Goal: Use online tool/utility: Utilize a website feature to perform a specific function

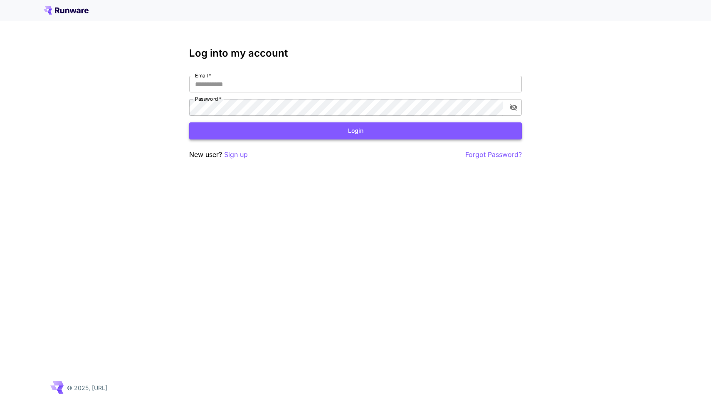
type input "**********"
click at [368, 127] on button "Login" at bounding box center [355, 130] width 333 height 17
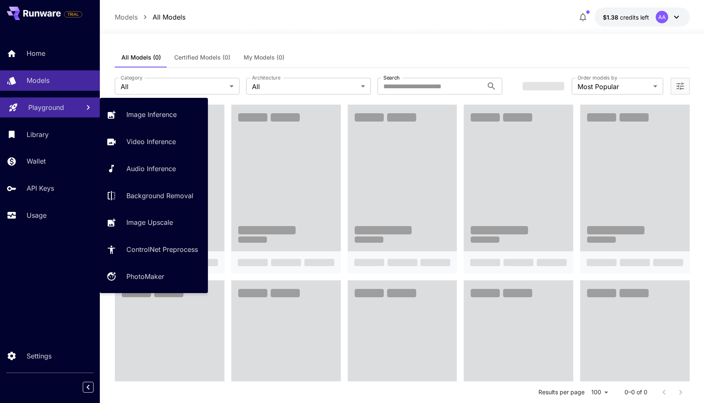
click at [57, 107] on p "Playground" at bounding box center [46, 107] width 36 height 10
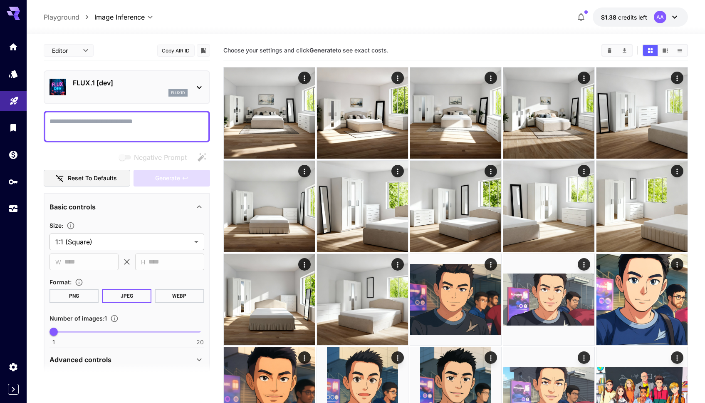
click at [167, 89] on div "flux1d" at bounding box center [130, 92] width 115 height 7
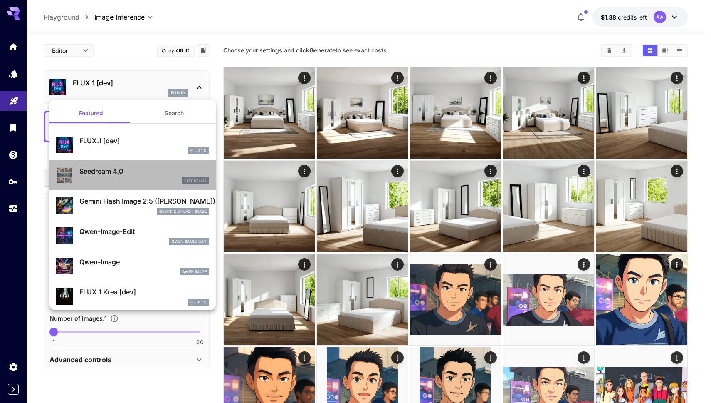
click at [134, 175] on p "Seedream 4.0" at bounding box center [144, 171] width 130 height 10
type input "**********"
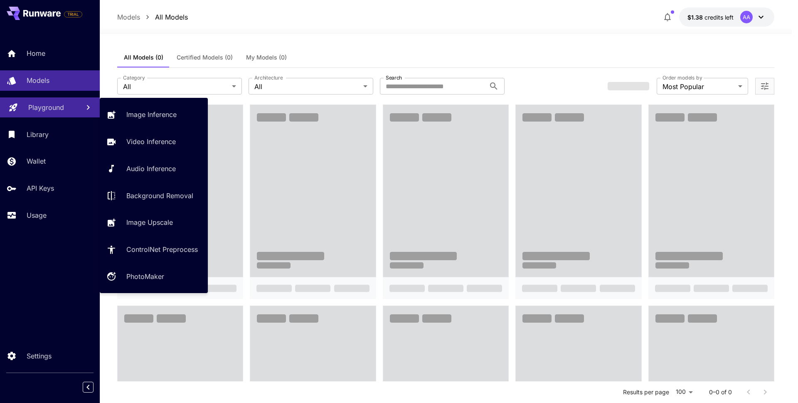
click at [55, 114] on link "Playground" at bounding box center [50, 107] width 100 height 20
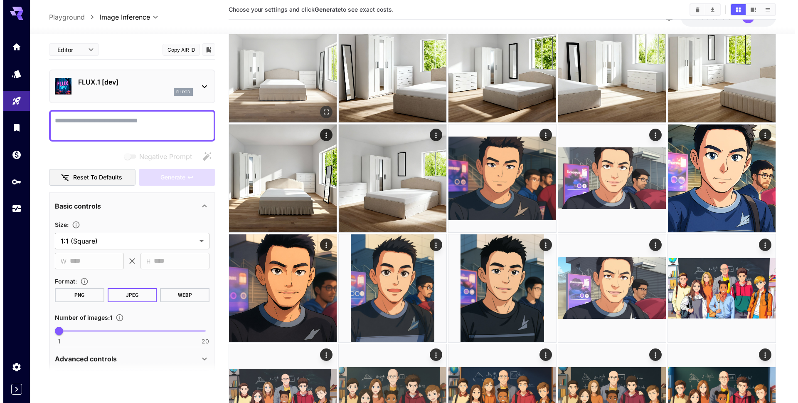
scroll to position [163, 0]
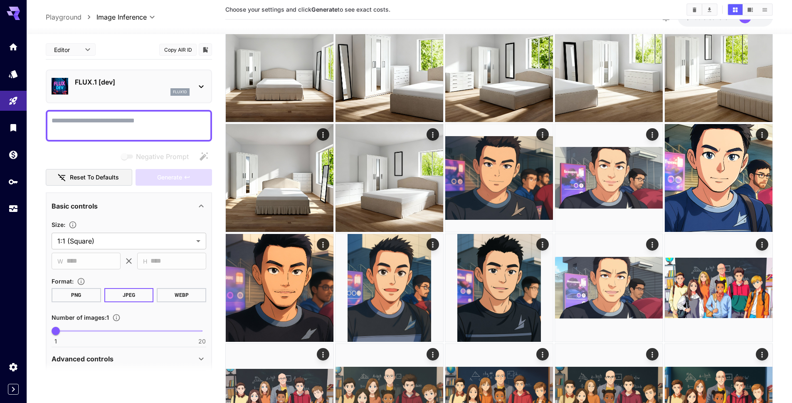
click at [163, 86] on p "FLUX.1 [dev]" at bounding box center [132, 82] width 115 height 10
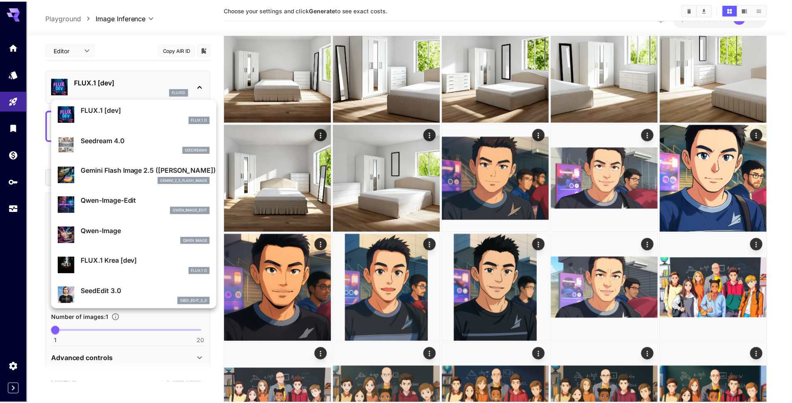
scroll to position [30, 0]
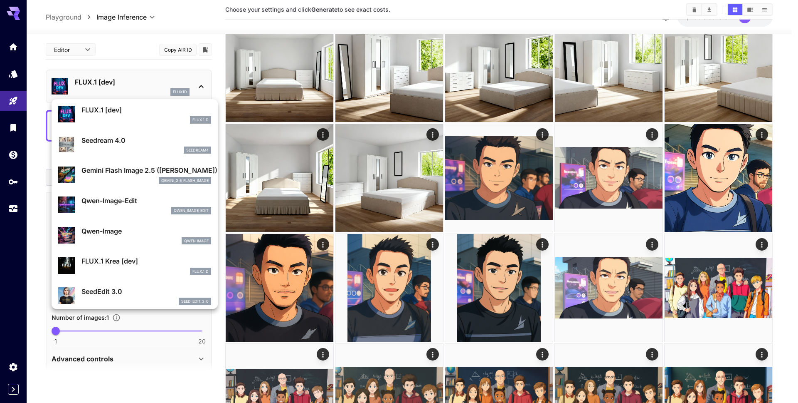
click at [130, 175] on div "Gemini Flash Image 2.5 (Nano Banana) gemini_2_5_flash_image" at bounding box center [147, 174] width 130 height 19
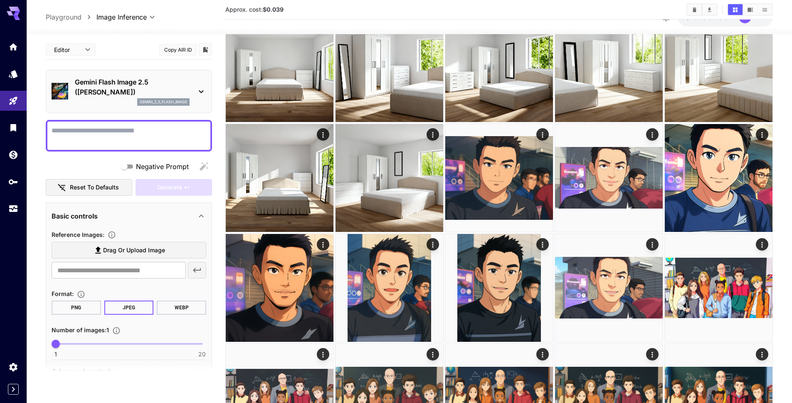
click at [117, 136] on textarea "Negative Prompt" at bounding box center [129, 136] width 155 height 20
type textarea "**********"
click at [115, 252] on span "Drag or upload image" at bounding box center [134, 250] width 62 height 10
click at [0, 0] on input "Drag or upload image" at bounding box center [0, 0] width 0 height 0
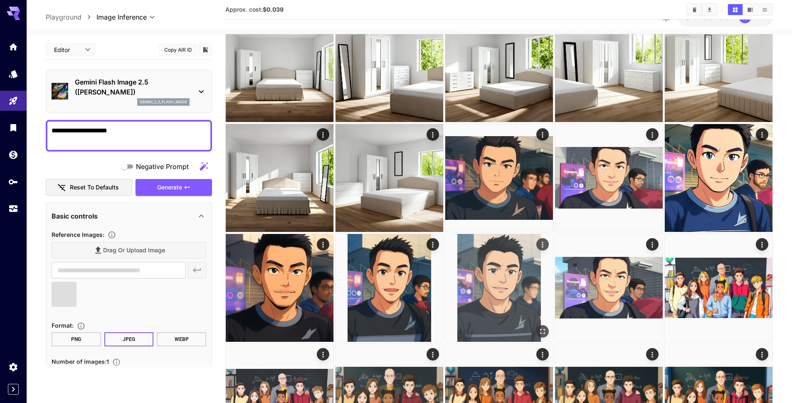
type input "**********"
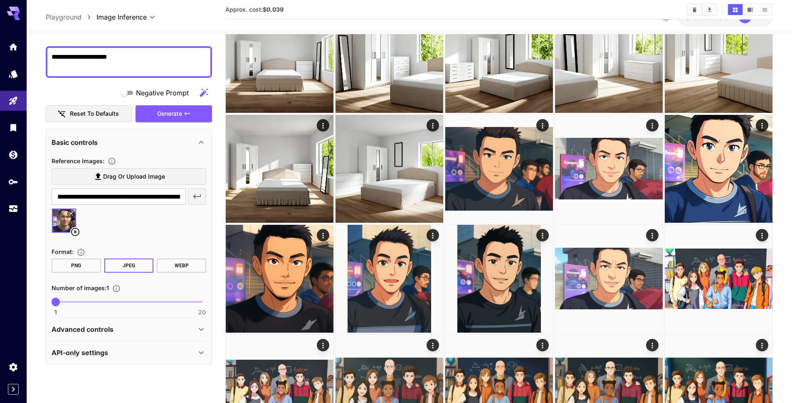
scroll to position [76, 0]
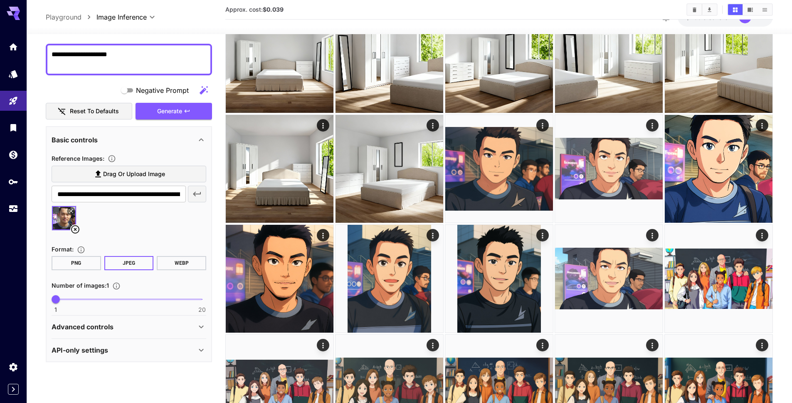
click at [160, 325] on div "Advanced controls" at bounding box center [124, 326] width 145 height 10
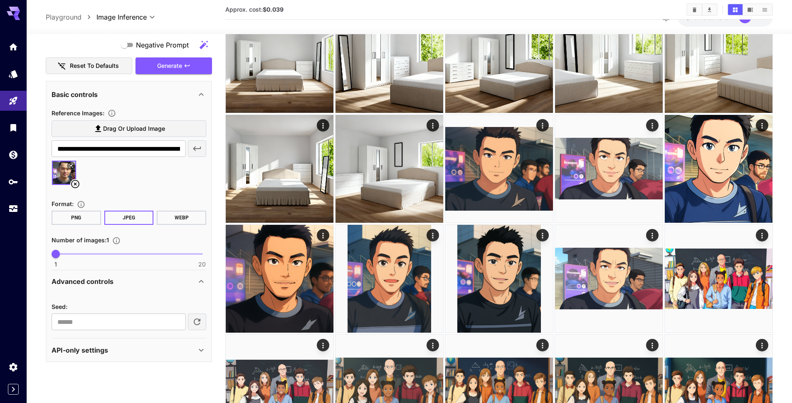
scroll to position [175, 0]
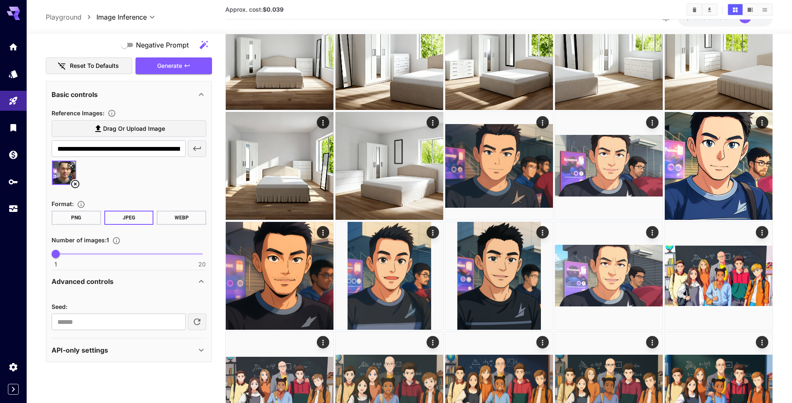
click at [172, 279] on div "Advanced controls" at bounding box center [124, 281] width 145 height 10
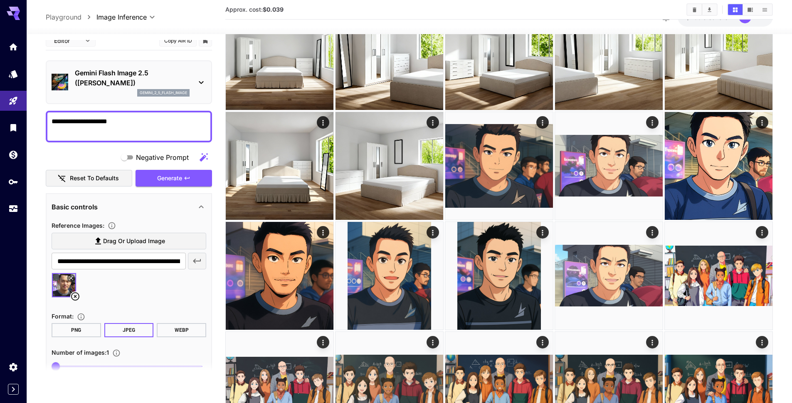
scroll to position [8, 0]
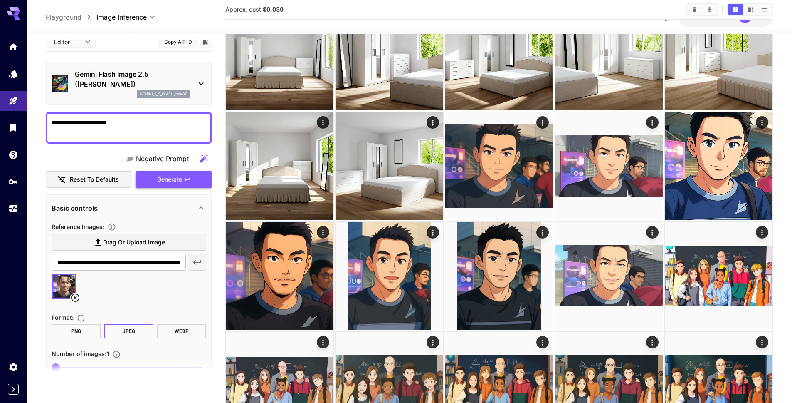
click at [173, 180] on span "Generate" at bounding box center [169, 179] width 25 height 10
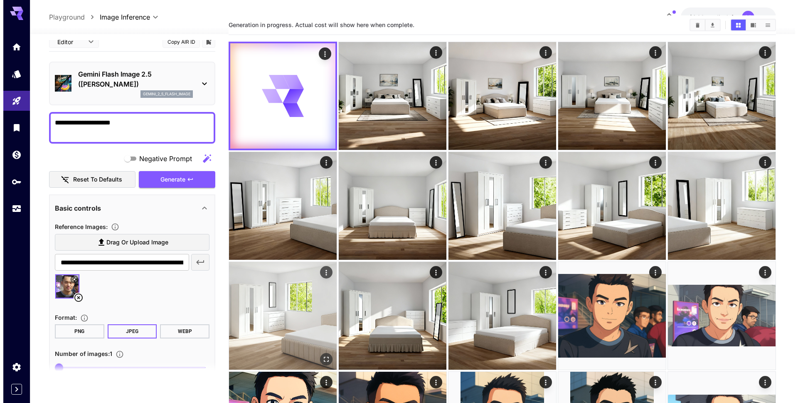
scroll to position [0, 0]
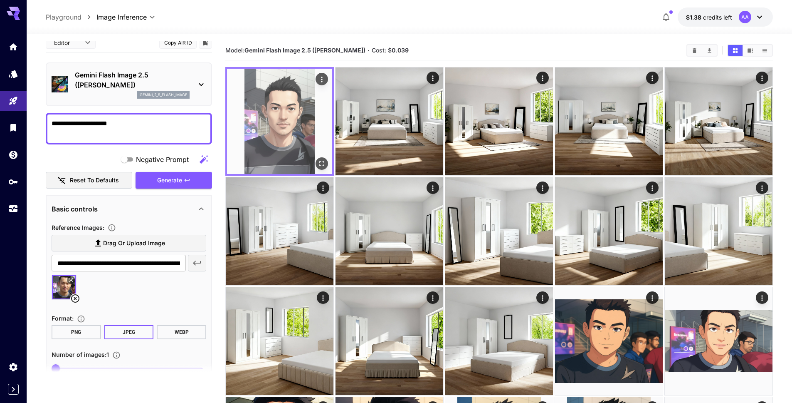
click at [276, 121] on img at bounding box center [279, 121] width 105 height 105
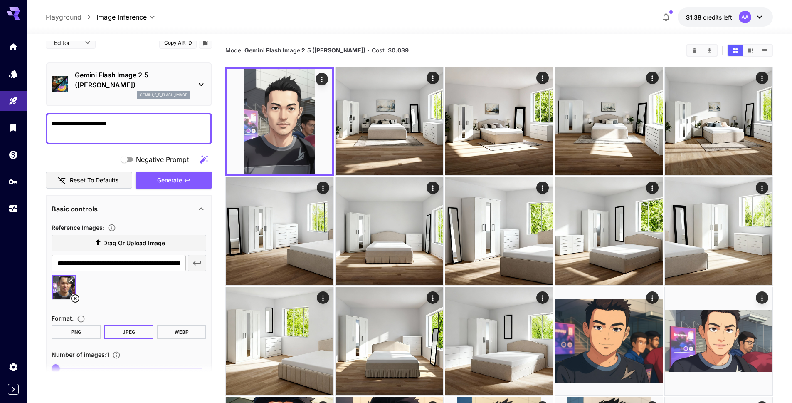
click at [445, 53] on section "Model: Gemini Flash Image 2.5 (Nano Banana) · Cost: $ 0.039" at bounding box center [452, 50] width 455 height 10
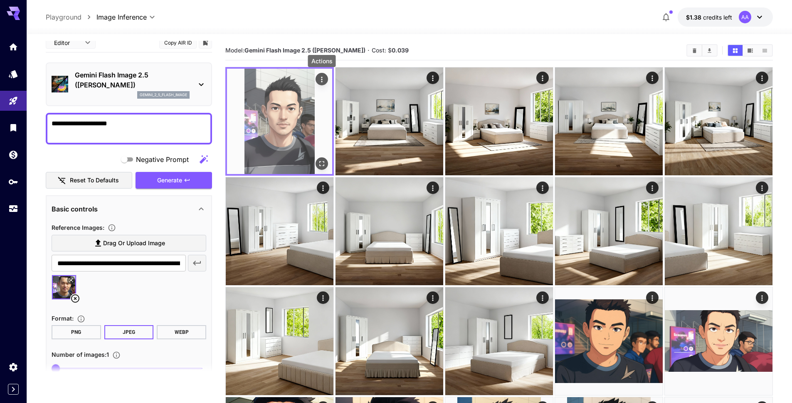
click at [324, 78] on icon "Actions" at bounding box center [322, 79] width 8 height 8
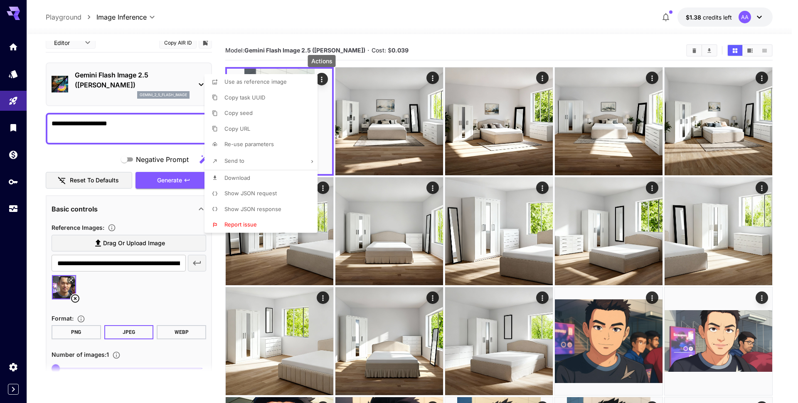
click at [269, 207] on span "Show JSON response" at bounding box center [253, 208] width 57 height 7
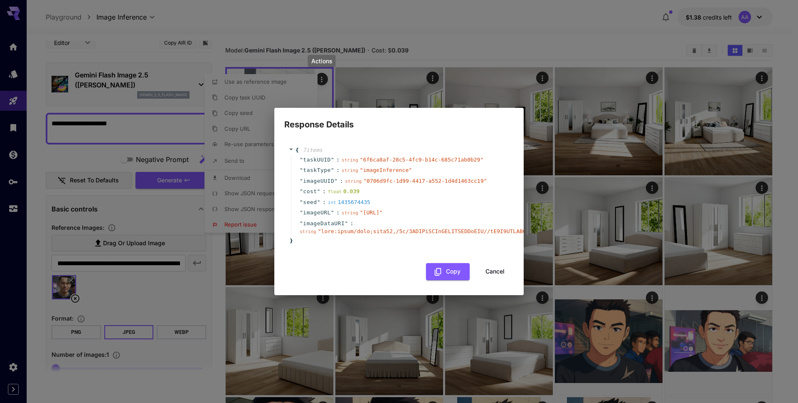
click at [398, 197] on div "" seed " : int 1435674435" at bounding box center [400, 202] width 219 height 11
click at [491, 274] on button "Cancel" at bounding box center [495, 271] width 37 height 17
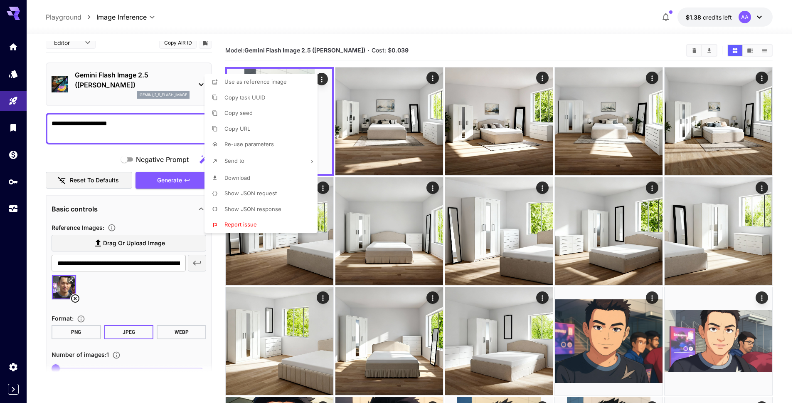
click at [417, 36] on div at bounding box center [399, 201] width 798 height 403
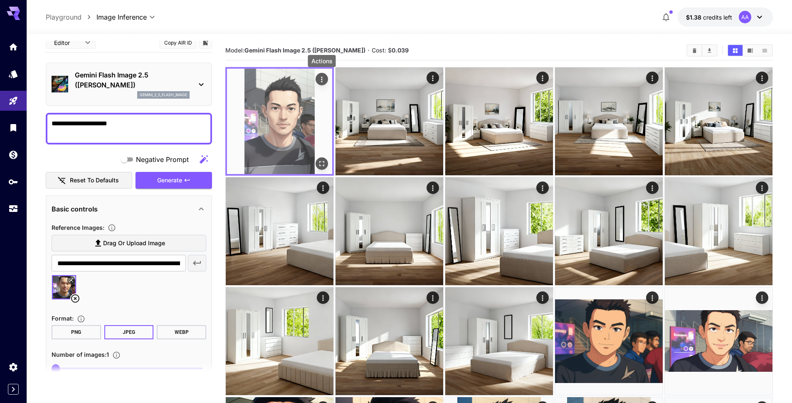
click at [324, 79] on icon "Actions" at bounding box center [322, 79] width 8 height 8
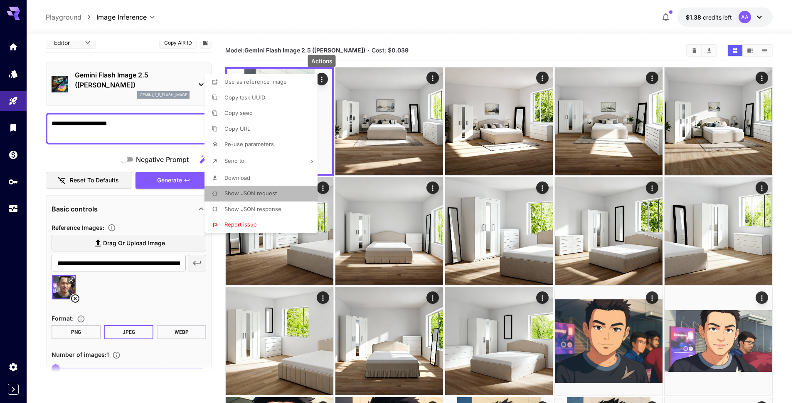
click at [252, 195] on span "Show JSON request" at bounding box center [251, 193] width 52 height 7
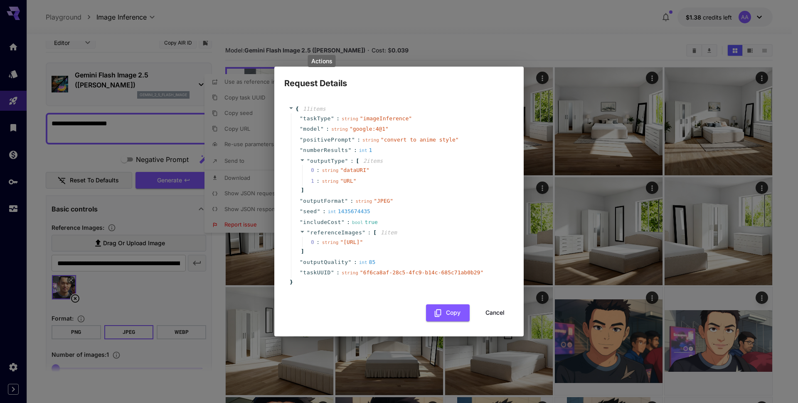
click at [314, 207] on span "seed" at bounding box center [310, 211] width 14 height 8
click at [492, 321] on button "Cancel" at bounding box center [495, 312] width 37 height 17
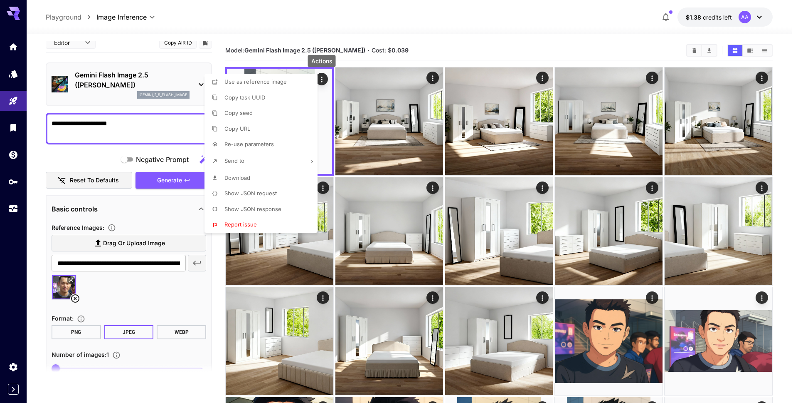
click at [441, 45] on div at bounding box center [399, 201] width 798 height 403
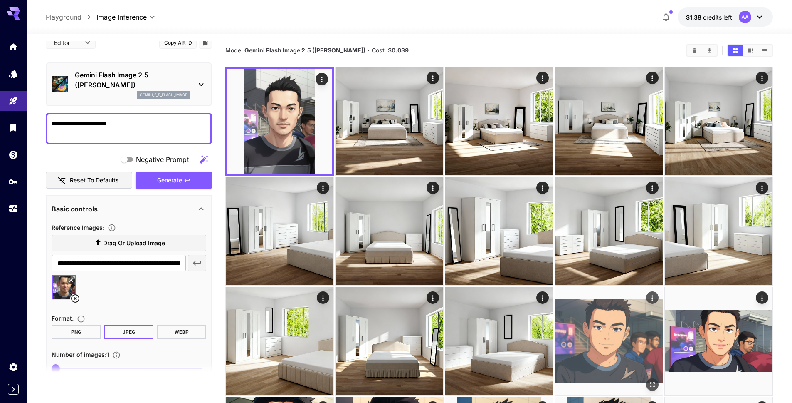
click at [616, 326] on img at bounding box center [609, 341] width 108 height 108
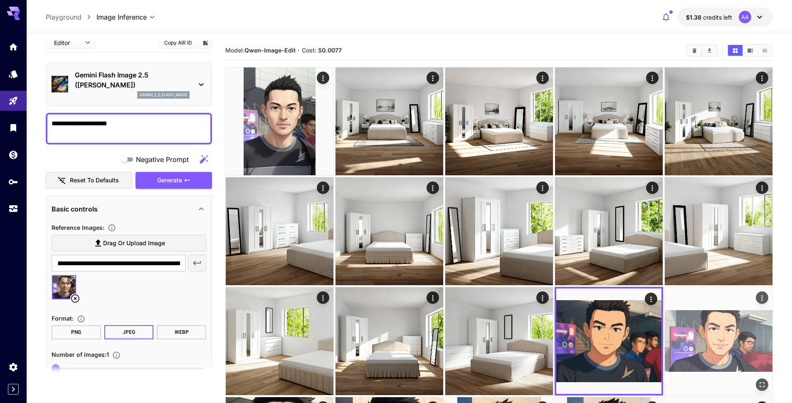
click at [686, 332] on img at bounding box center [719, 341] width 108 height 108
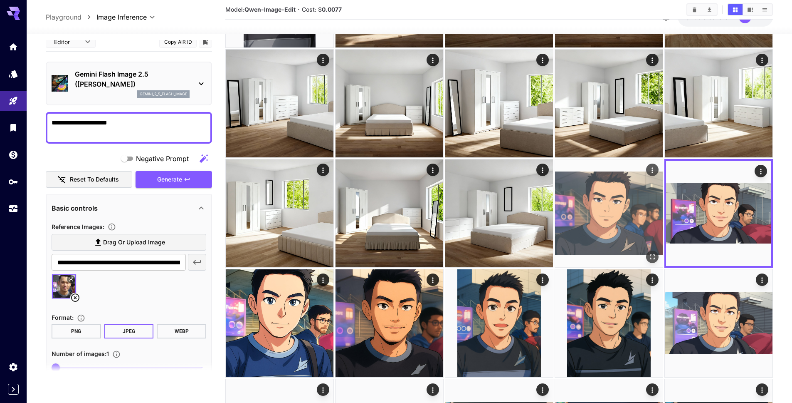
scroll to position [133, 0]
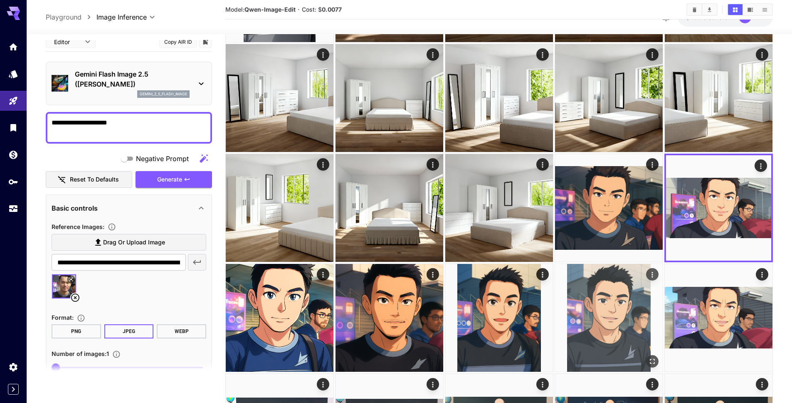
click at [603, 310] on img at bounding box center [609, 318] width 108 height 108
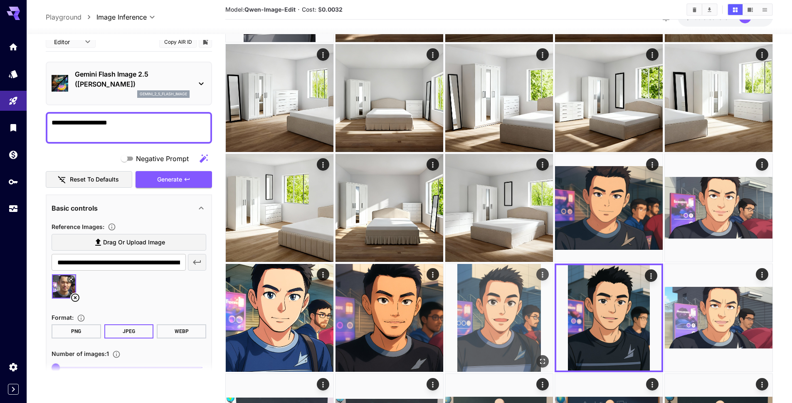
click at [507, 317] on img at bounding box center [499, 318] width 108 height 108
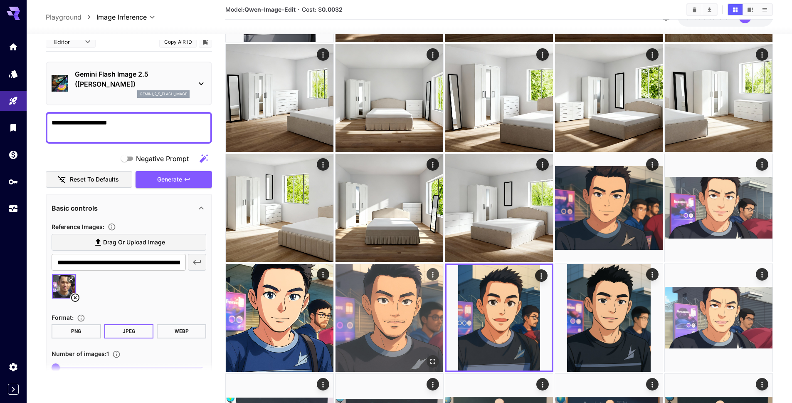
click at [425, 321] on img at bounding box center [390, 318] width 108 height 108
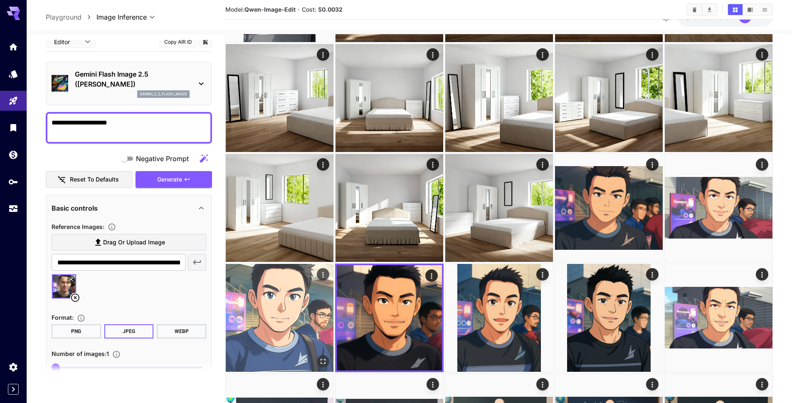
click at [305, 328] on img at bounding box center [280, 318] width 108 height 108
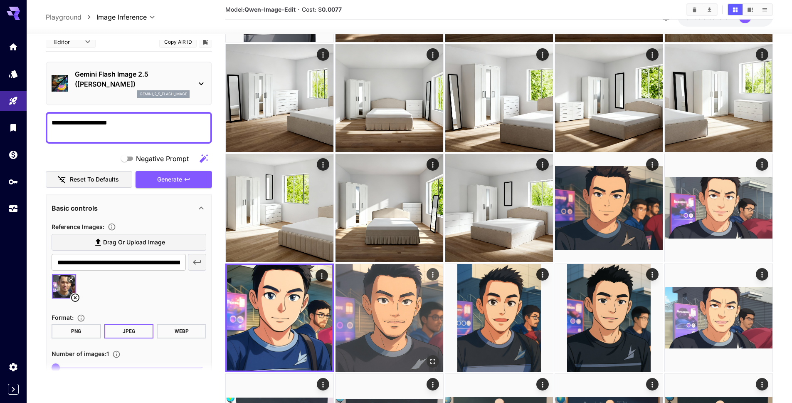
click at [374, 319] on img at bounding box center [390, 318] width 108 height 108
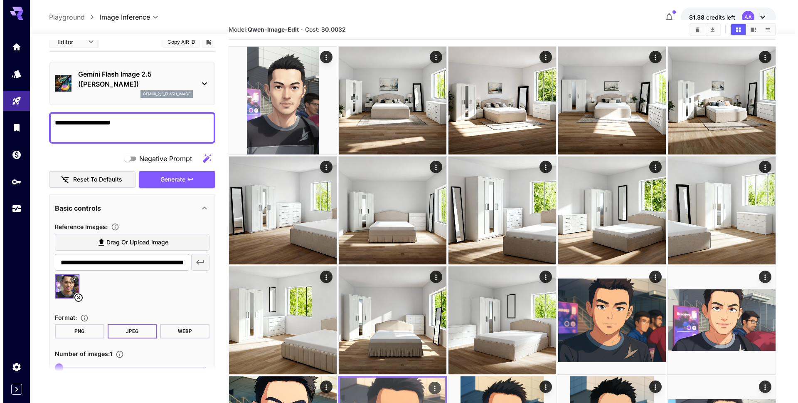
scroll to position [0, 0]
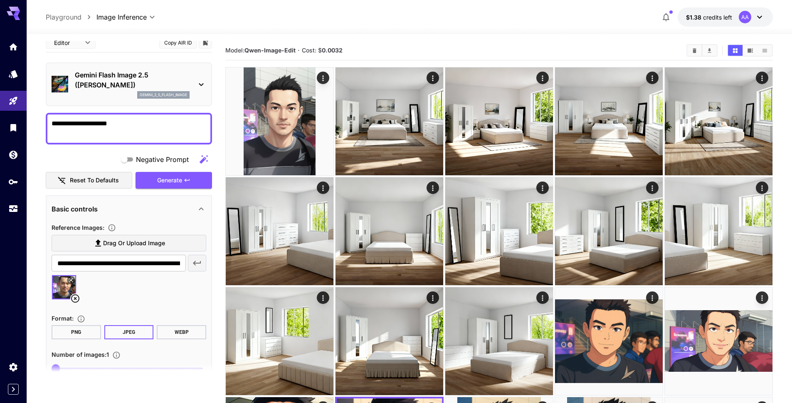
click at [162, 82] on p "Gemini Flash Image 2.5 ([PERSON_NAME])" at bounding box center [132, 80] width 115 height 20
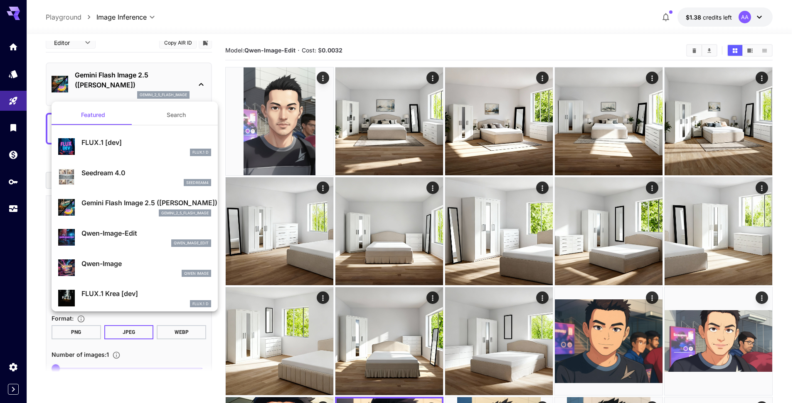
click at [123, 181] on div "seedream4" at bounding box center [147, 182] width 130 height 7
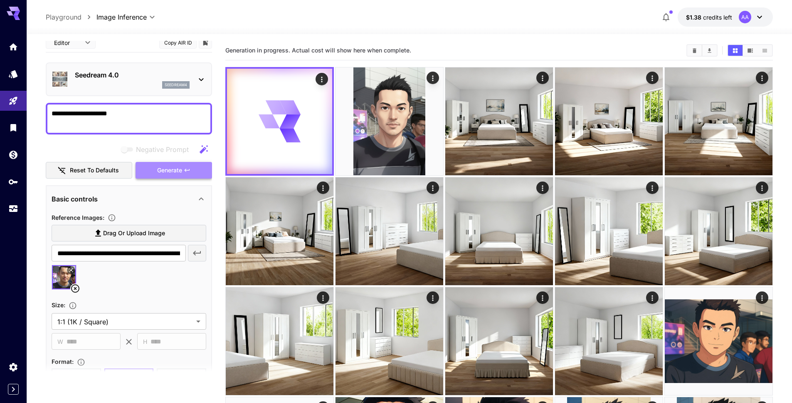
click at [165, 174] on span "Generate" at bounding box center [169, 170] width 25 height 10
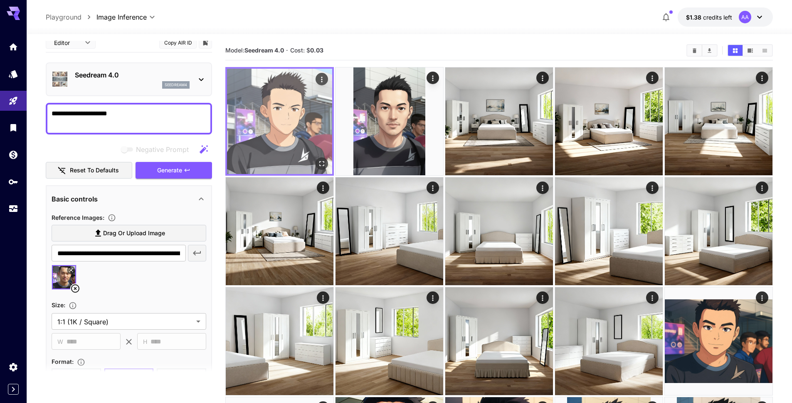
click at [297, 114] on img at bounding box center [279, 121] width 105 height 105
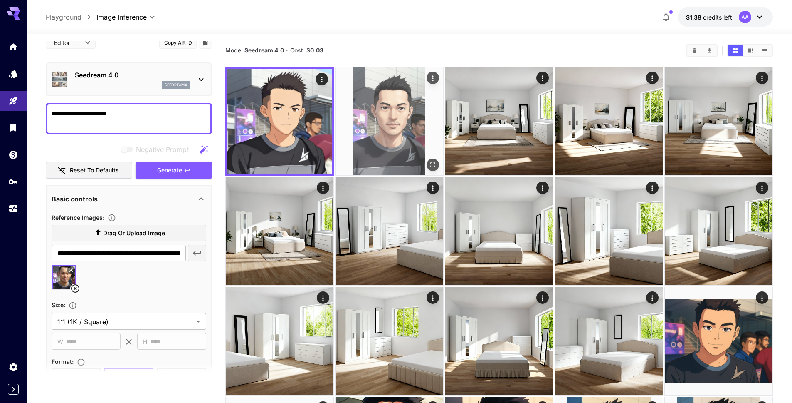
click at [354, 114] on img at bounding box center [390, 121] width 108 height 108
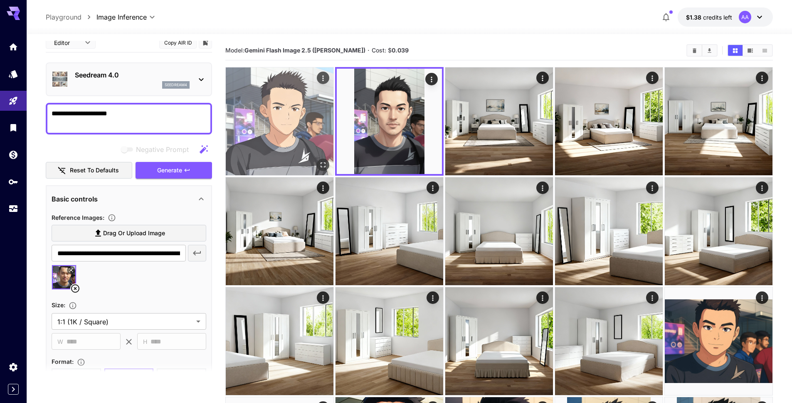
click at [294, 120] on img at bounding box center [280, 121] width 108 height 108
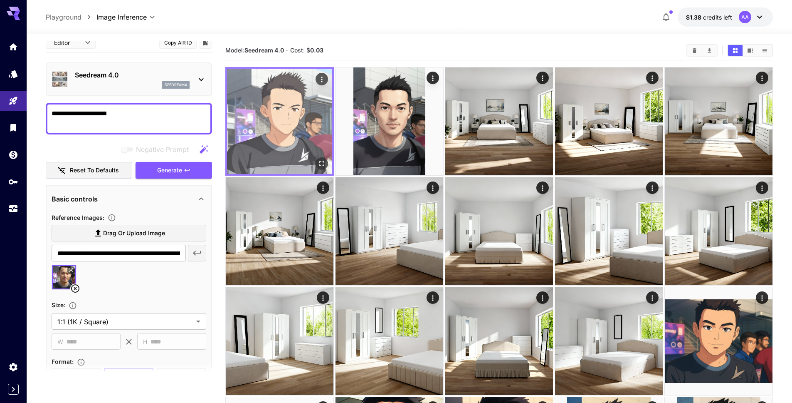
click at [305, 129] on img at bounding box center [279, 121] width 105 height 105
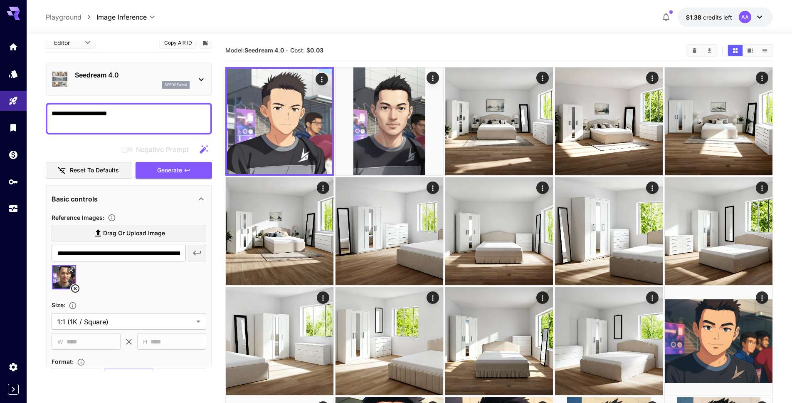
click at [161, 112] on textarea "**********" at bounding box center [129, 119] width 155 height 20
paste textarea
type textarea "**********"
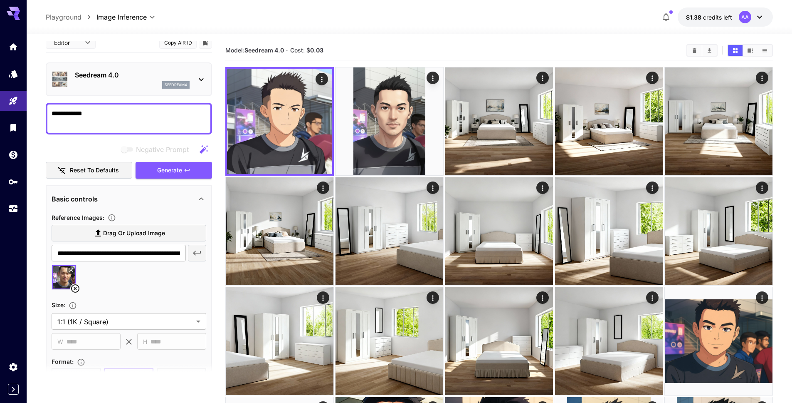
click at [197, 85] on div "Seedream 4.0 seedream4" at bounding box center [129, 79] width 155 height 25
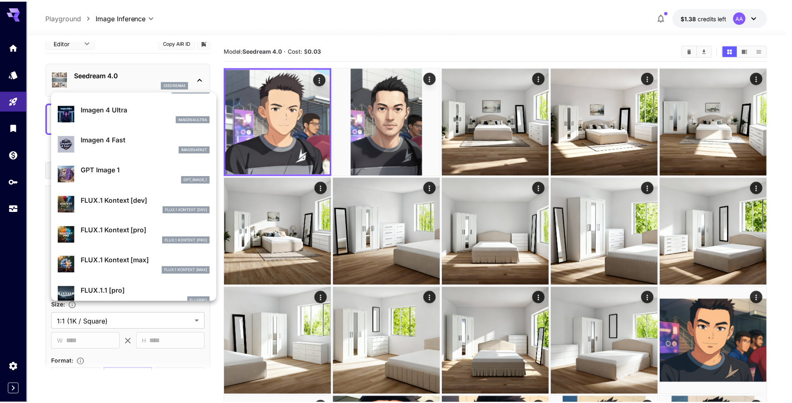
scroll to position [473, 0]
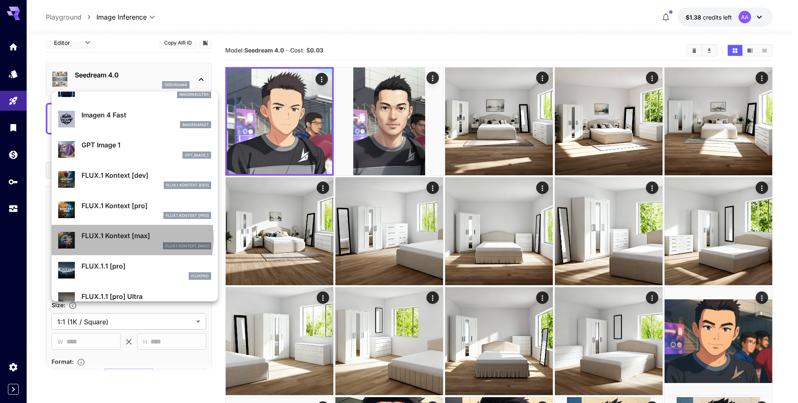
click at [120, 237] on p "FLUX.1 Kontext [max]" at bounding box center [147, 235] width 130 height 10
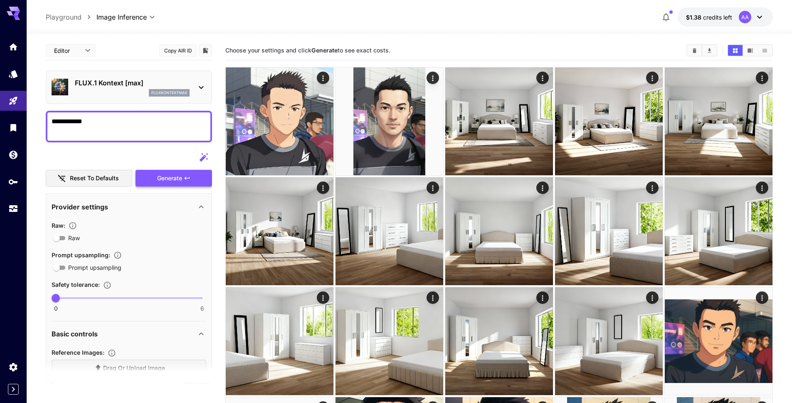
click at [157, 184] on button "Generate" at bounding box center [174, 178] width 77 height 17
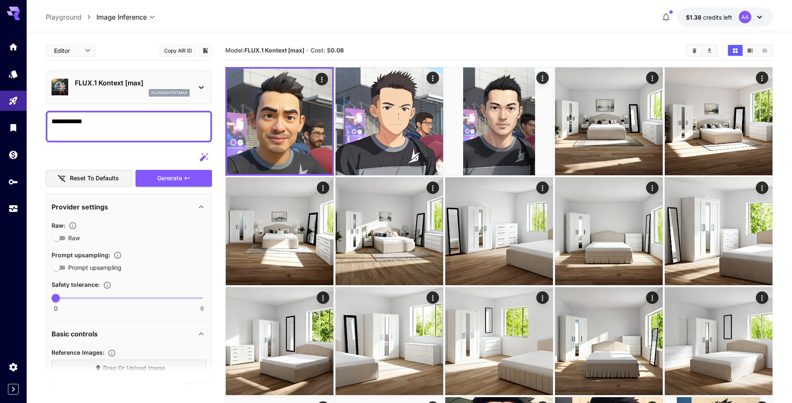
click at [145, 90] on div "fluxkontextmax" at bounding box center [132, 92] width 115 height 7
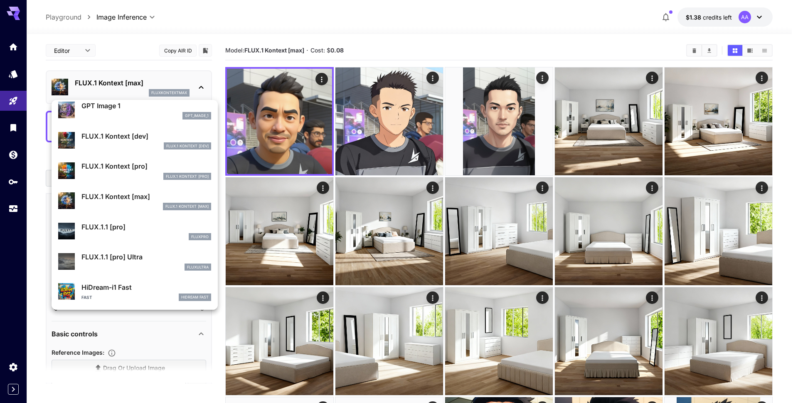
scroll to position [519, 0]
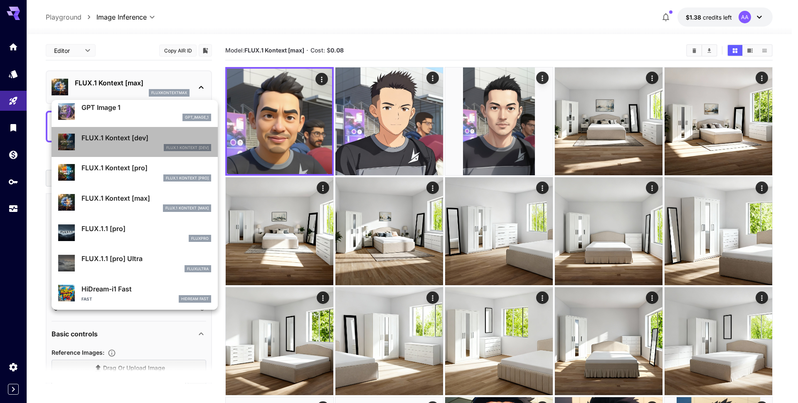
click at [141, 144] on div "FLUX.1 Kontext [dev]" at bounding box center [147, 147] width 130 height 7
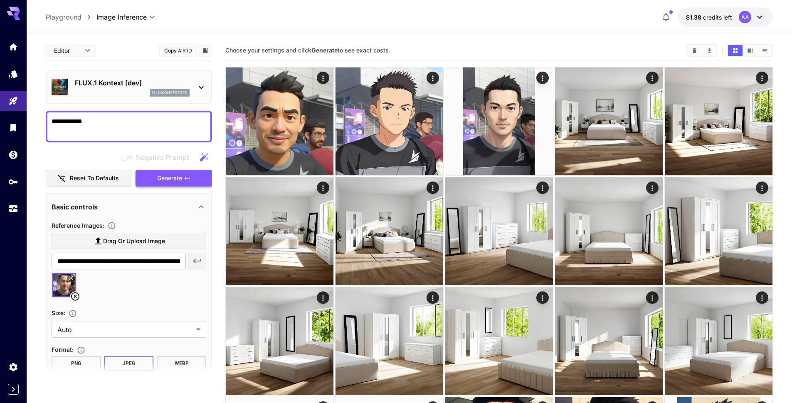
click at [166, 181] on span "Generate" at bounding box center [169, 178] width 25 height 10
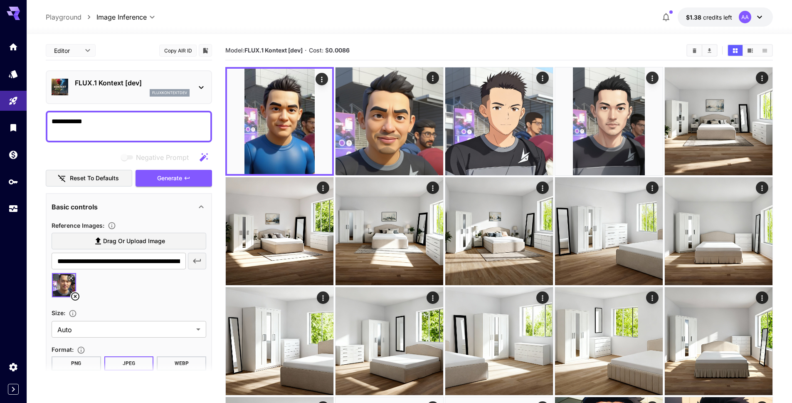
click at [162, 93] on p "fluxkontextdev" at bounding box center [169, 93] width 35 height 6
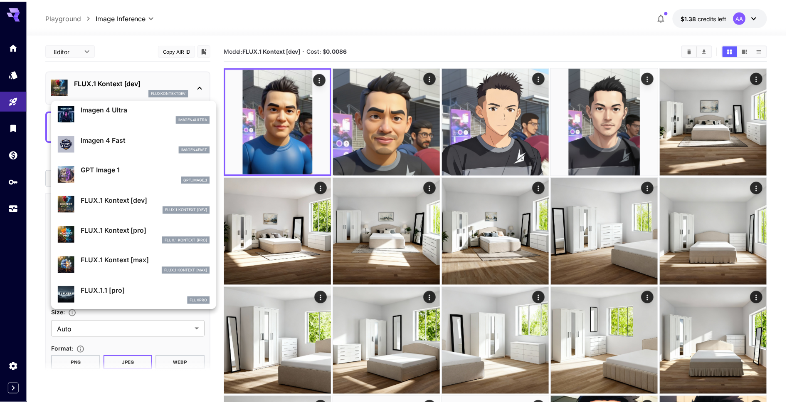
scroll to position [457, 0]
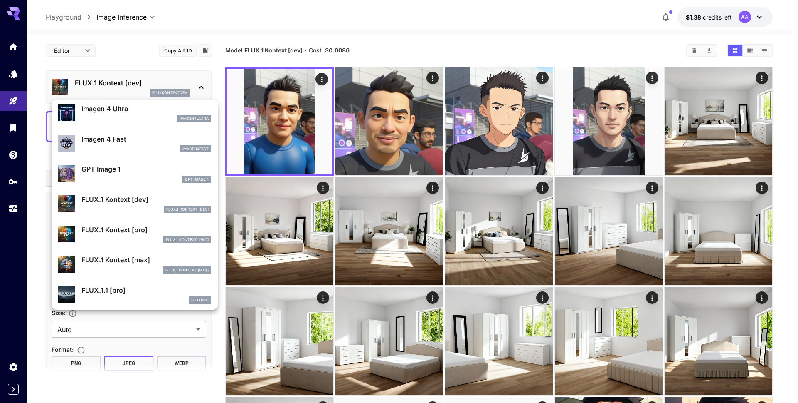
click at [138, 175] on div "GPT Image 1 gpt_image_1" at bounding box center [147, 173] width 130 height 19
type input "**********"
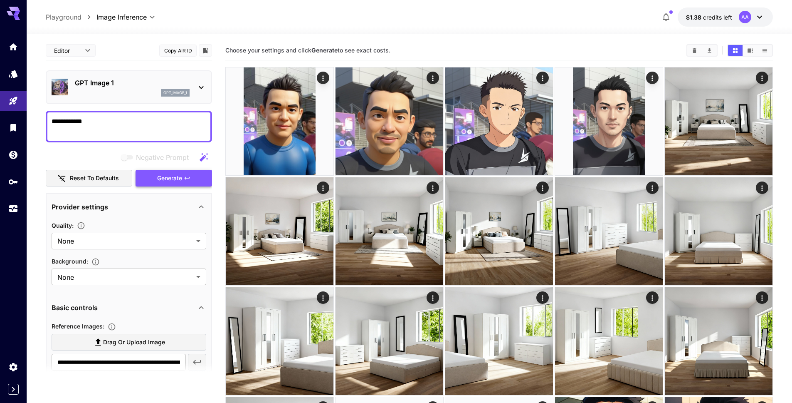
click at [159, 183] on span "Generate" at bounding box center [169, 178] width 25 height 10
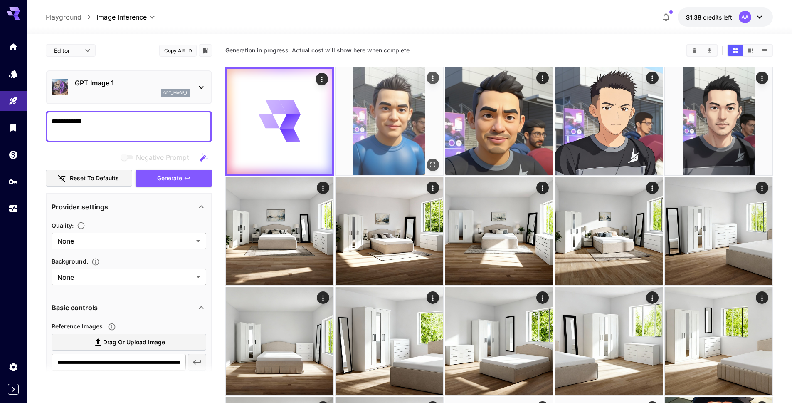
click at [394, 132] on img at bounding box center [390, 121] width 108 height 108
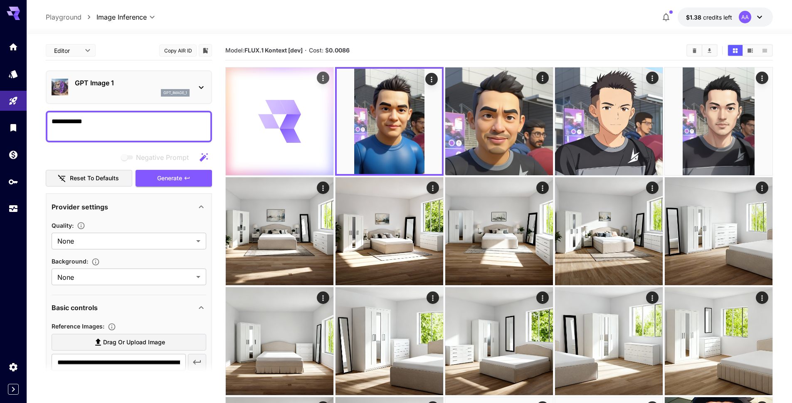
click at [285, 115] on icon at bounding box center [279, 121] width 43 height 43
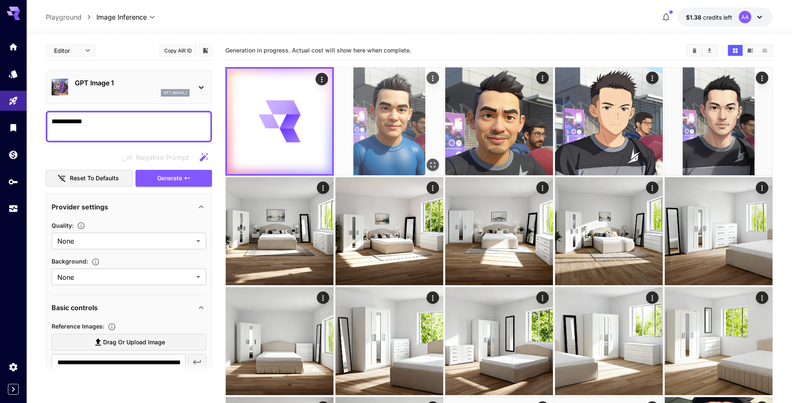
click at [416, 124] on img at bounding box center [390, 121] width 108 height 108
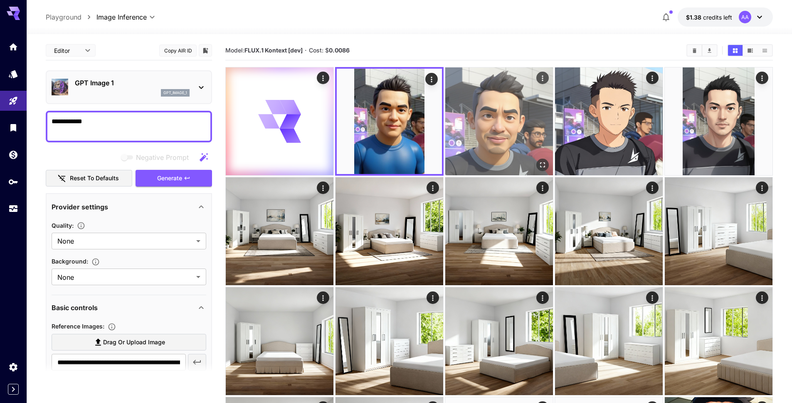
click at [491, 119] on img at bounding box center [499, 121] width 108 height 108
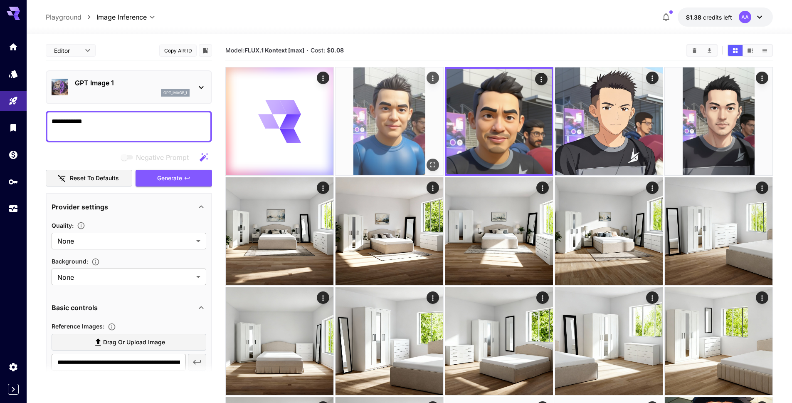
click at [403, 121] on img at bounding box center [390, 121] width 108 height 108
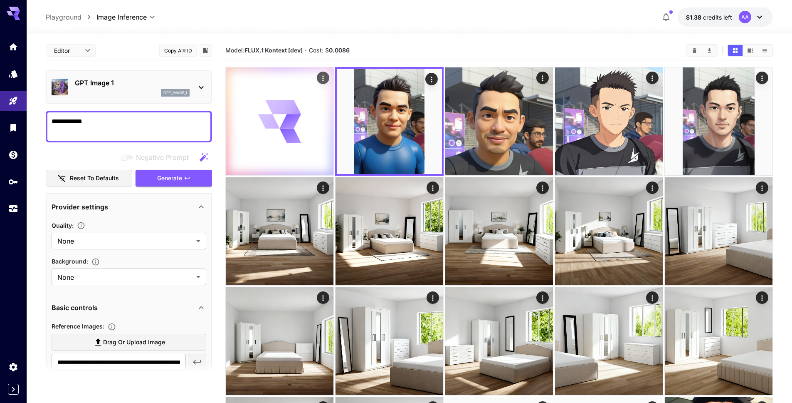
click at [309, 116] on div at bounding box center [280, 121] width 108 height 108
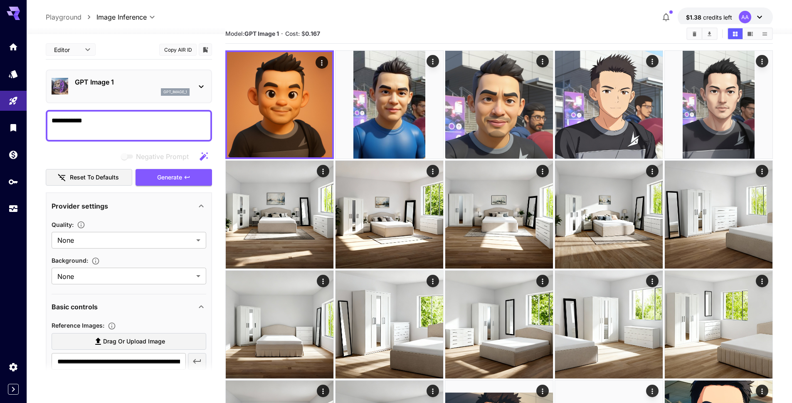
scroll to position [33, 0]
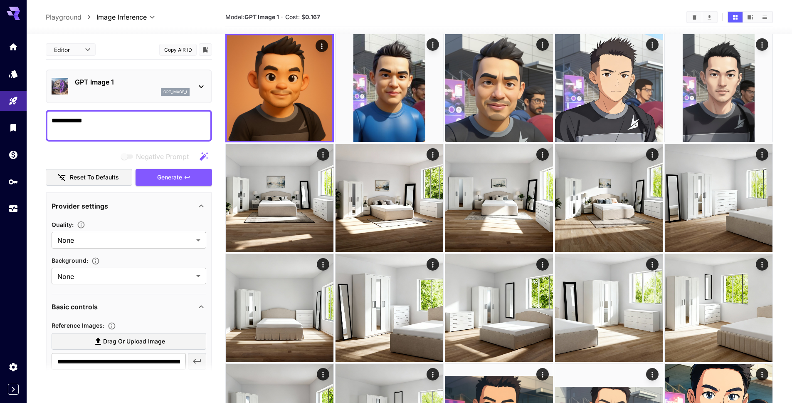
click at [515, 17] on section "Model: GPT Image 1 · Cost: $ 0.167" at bounding box center [452, 17] width 455 height 10
